Goal: Task Accomplishment & Management: Manage account settings

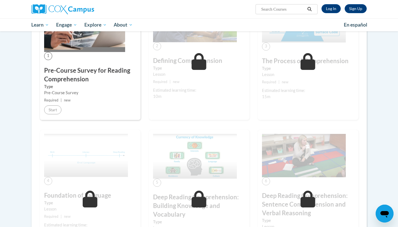
scroll to position [135, 0]
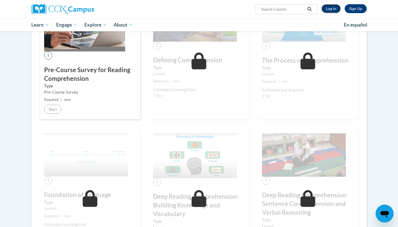
click at [333, 8] on link "Log In" at bounding box center [330, 8] width 19 height 9
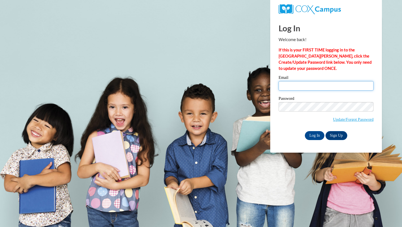
click at [291, 85] on input "Email" at bounding box center [326, 85] width 95 height 9
click at [307, 85] on input "Email" at bounding box center [326, 85] width 95 height 9
click at [290, 87] on input "Email" at bounding box center [326, 85] width 95 height 9
type input "aslee6635@ung.edu"
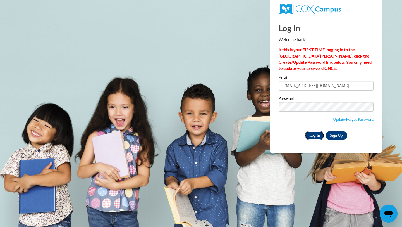
click at [316, 135] on input "Log In" at bounding box center [315, 135] width 20 height 9
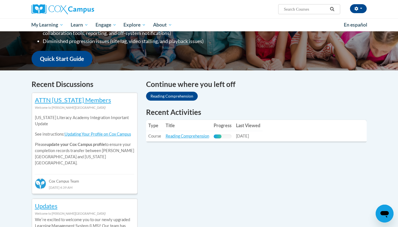
scroll to position [123, 0]
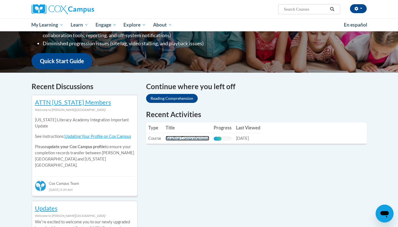
click at [177, 138] on link "Reading Comprehension" at bounding box center [188, 138] width 44 height 5
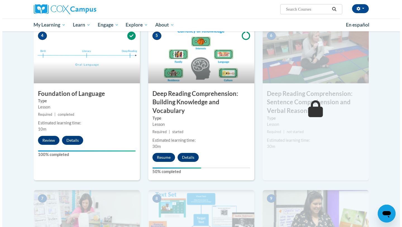
scroll to position [281, 0]
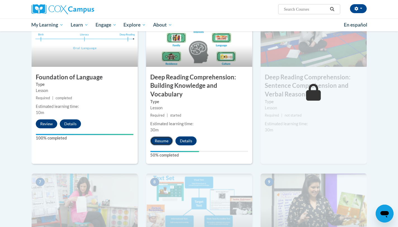
click at [161, 138] on button "Resume" at bounding box center [161, 140] width 23 height 9
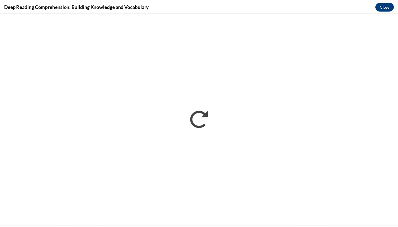
scroll to position [0, 0]
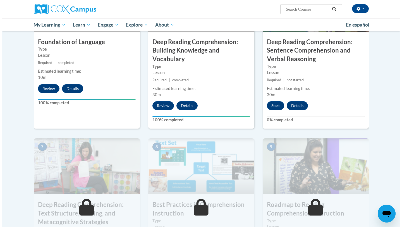
scroll to position [311, 0]
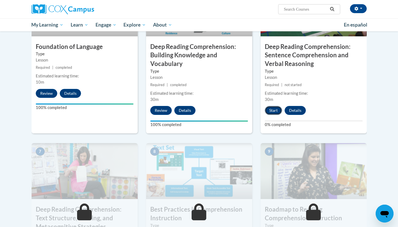
click at [279, 111] on button "Start" at bounding box center [273, 110] width 17 height 9
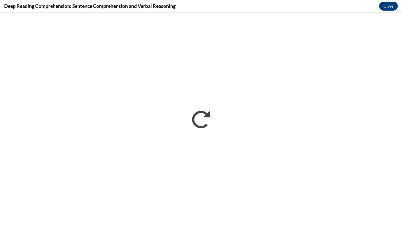
scroll to position [0, 0]
